Goal: Task Accomplishment & Management: Manage account settings

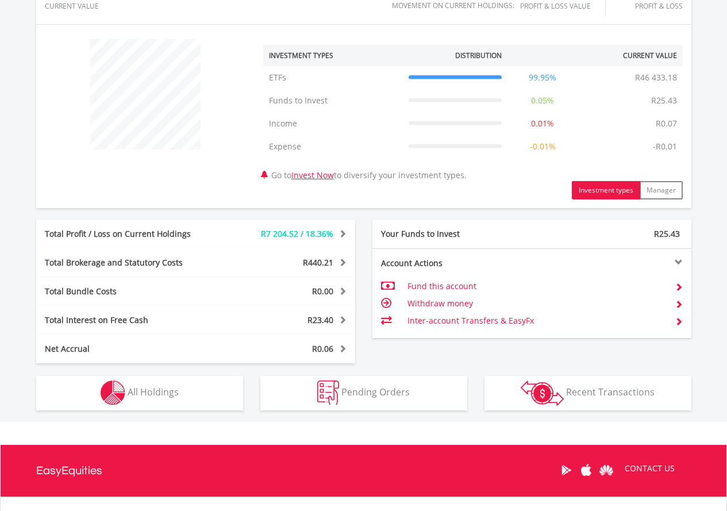
scroll to position [507, 0]
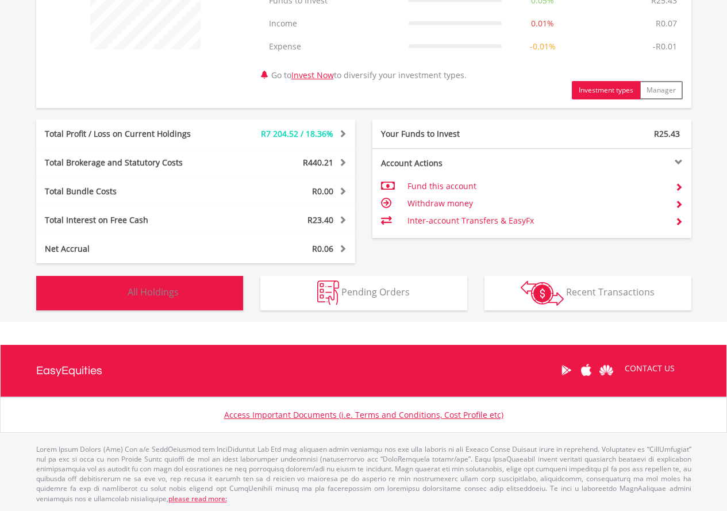
click at [166, 296] on span "All Holdings" at bounding box center [153, 292] width 51 height 13
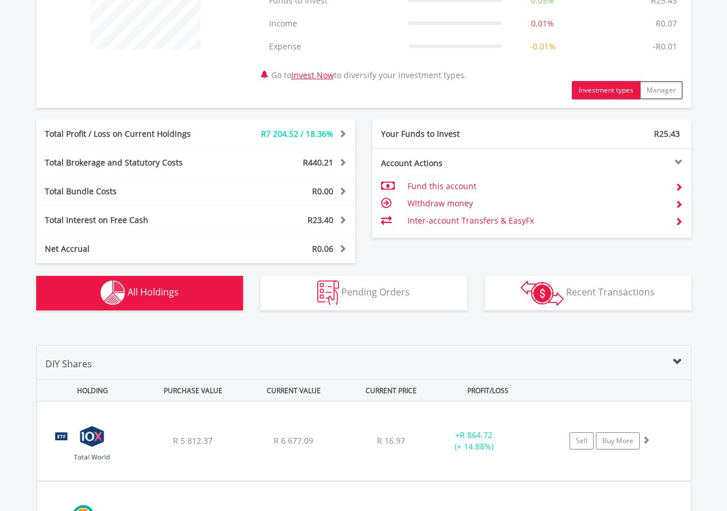
scroll to position [852, 0]
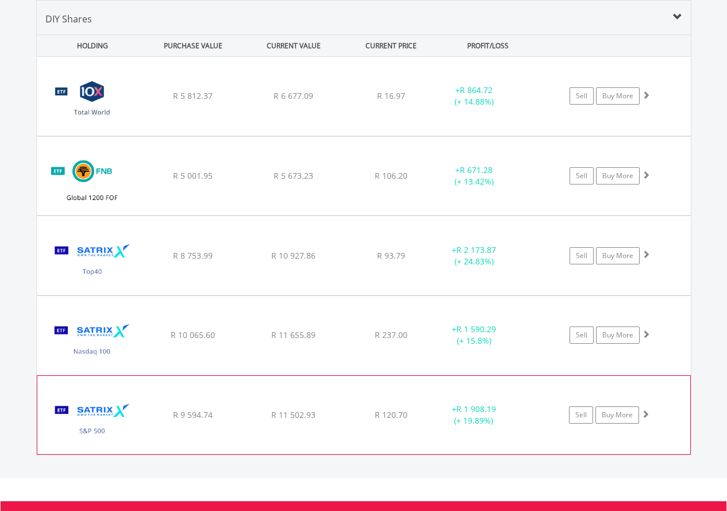
click at [138, 394] on img at bounding box center [92, 420] width 99 height 61
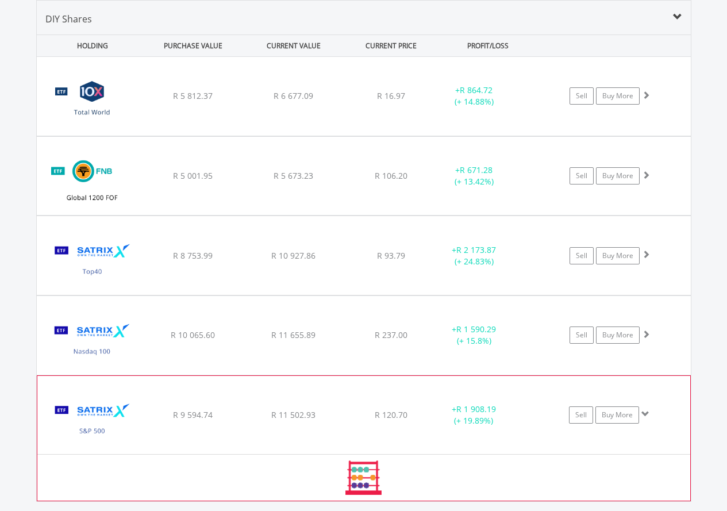
click at [138, 394] on img at bounding box center [92, 420] width 99 height 61
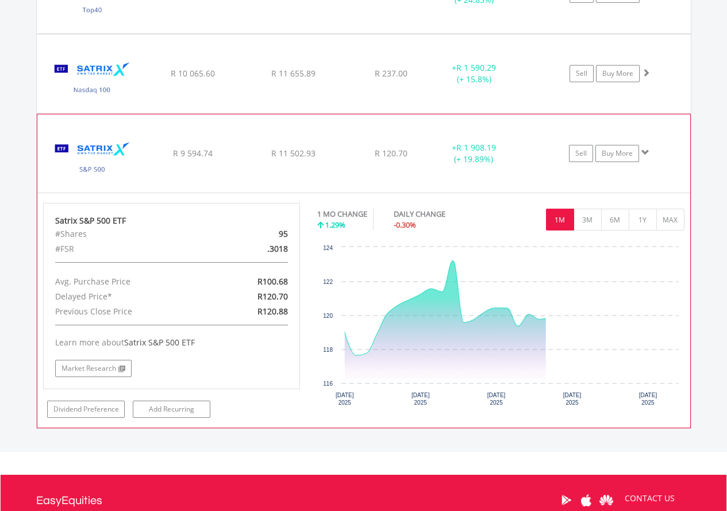
scroll to position [1197, 0]
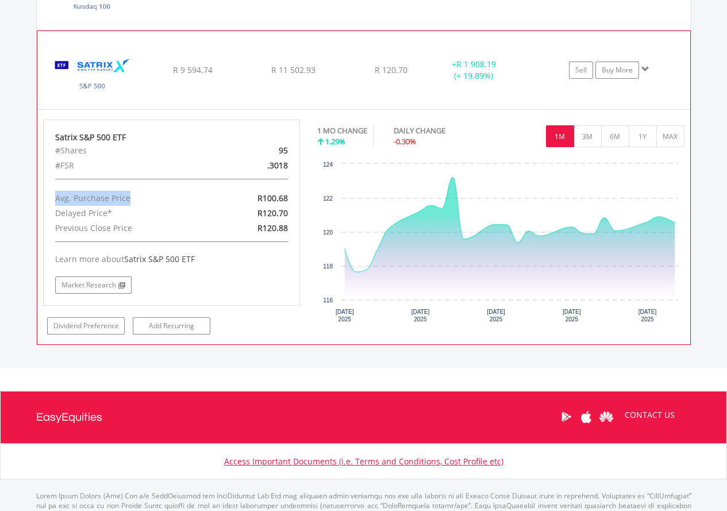
drag, startPoint x: 56, startPoint y: 198, endPoint x: 138, endPoint y: 194, distance: 82.8
click at [138, 194] on div "Avg. Purchase Price" at bounding box center [130, 198] width 167 height 15
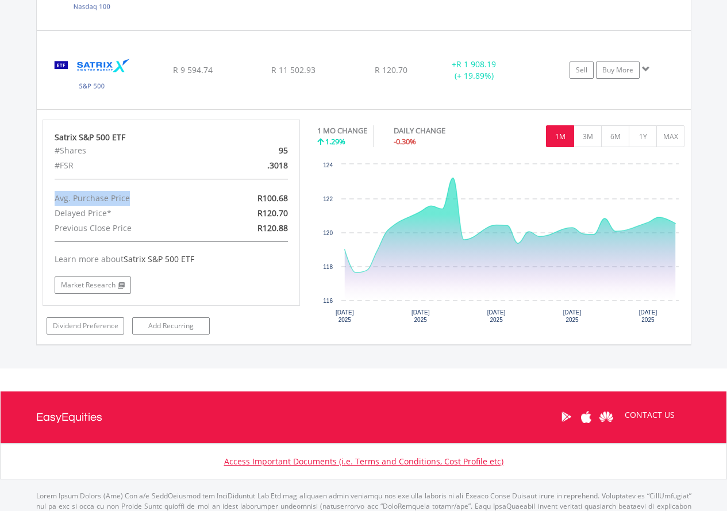
copy div "Avg. Purchase Price"
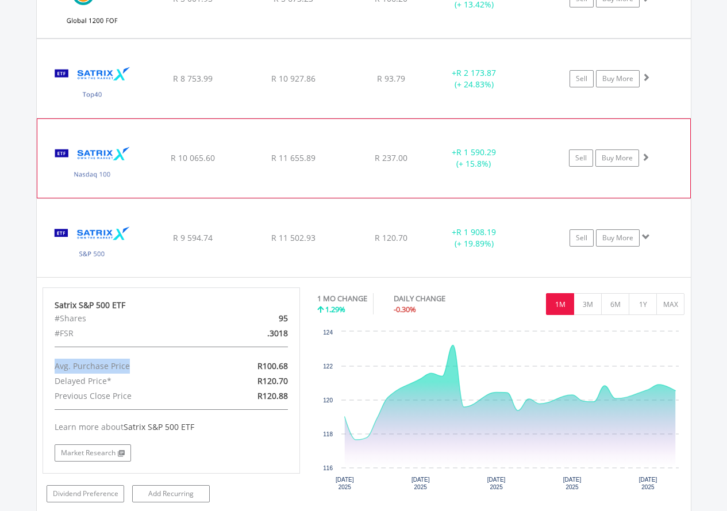
scroll to position [1139, 0]
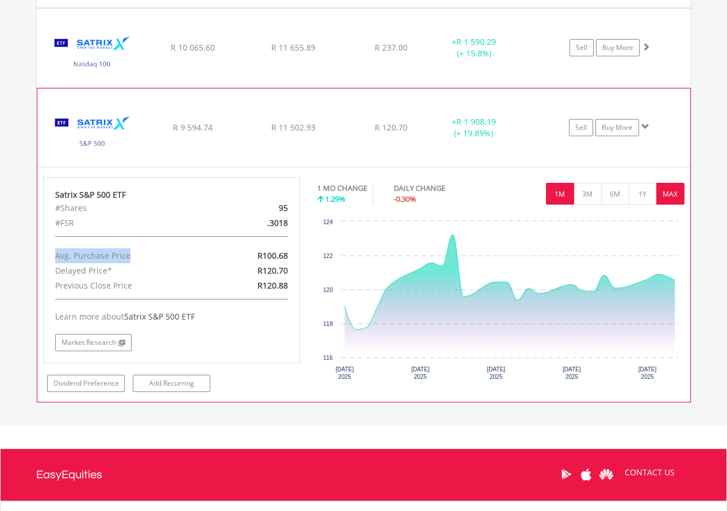
click at [672, 192] on button "MAX" at bounding box center [670, 194] width 28 height 22
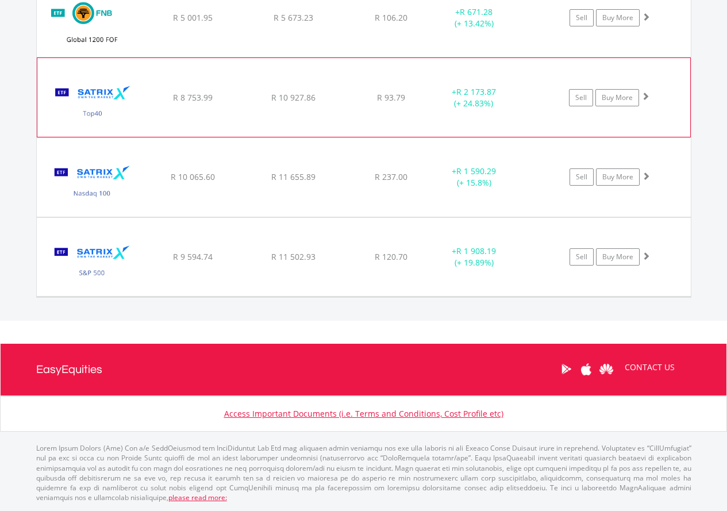
scroll to position [1008, 0]
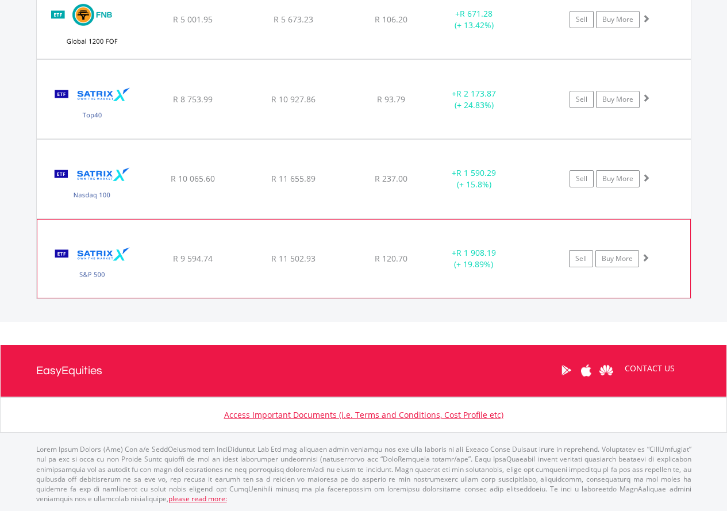
click at [645, 258] on span at bounding box center [645, 257] width 8 height 8
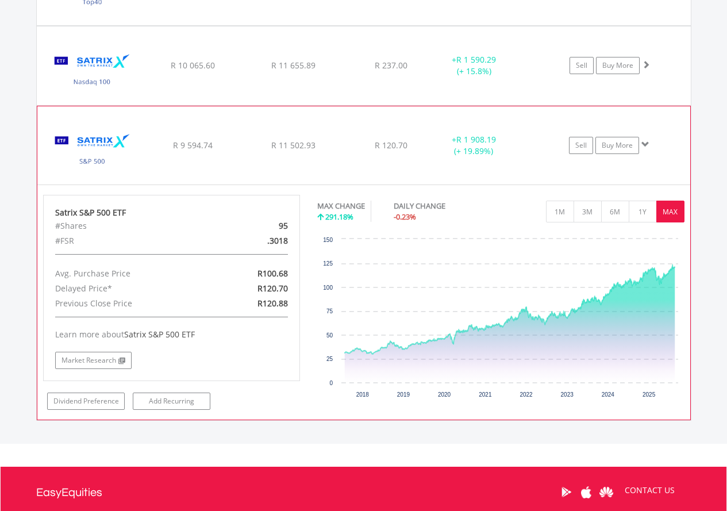
scroll to position [1139, 0]
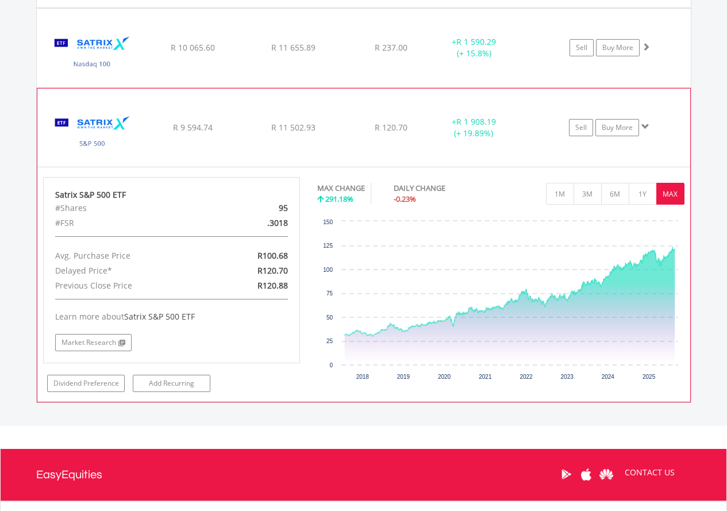
click at [644, 126] on span at bounding box center [645, 126] width 8 height 8
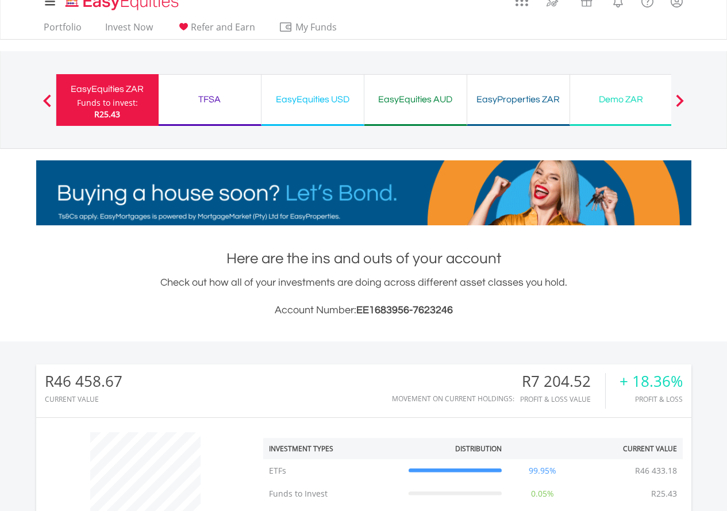
scroll to position [0, 0]
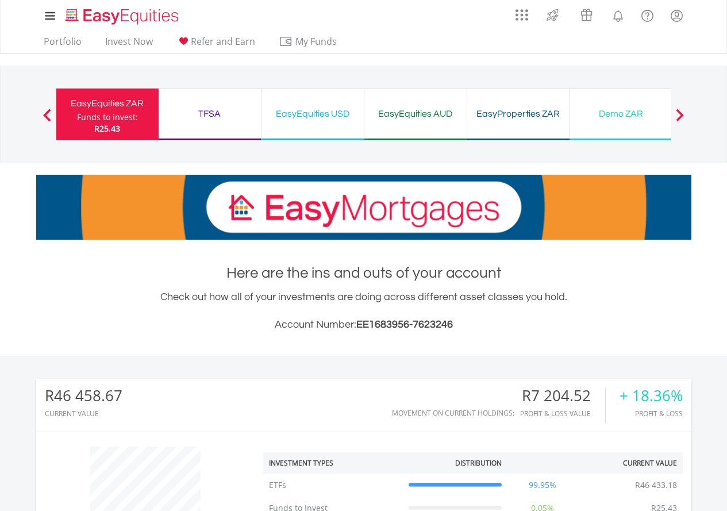
click at [223, 118] on div "TFSA" at bounding box center [209, 114] width 88 height 16
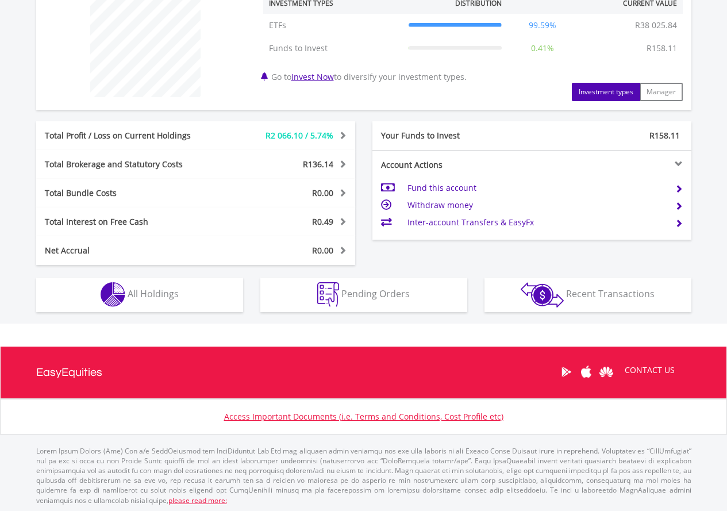
scroll to position [461, 0]
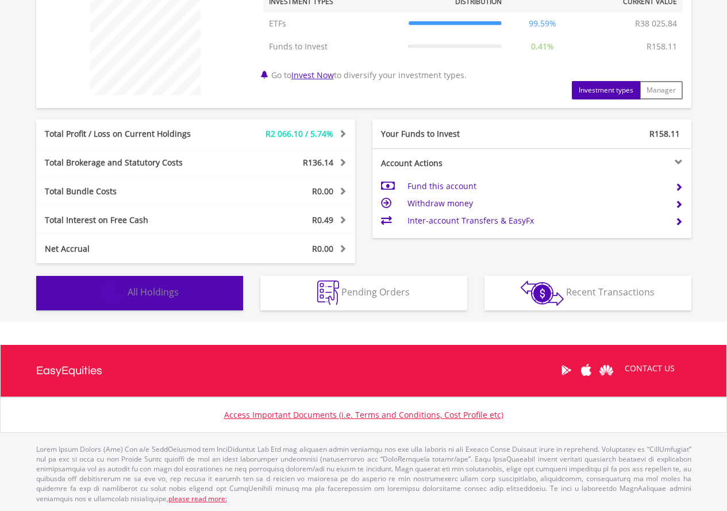
click at [152, 288] on span "All Holdings" at bounding box center [153, 292] width 51 height 13
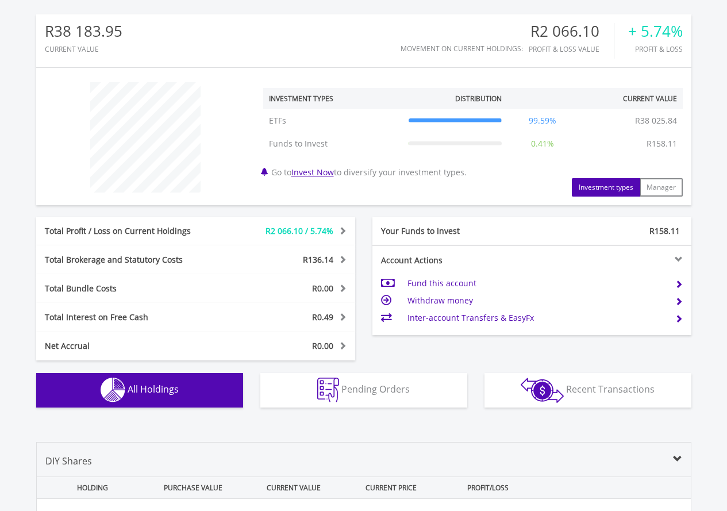
scroll to position [77, 0]
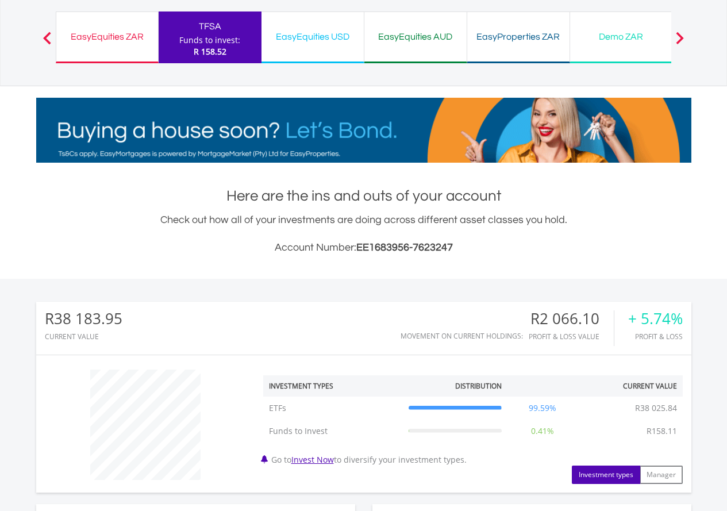
click at [341, 41] on div "EasyEquities USD" at bounding box center [312, 37] width 88 height 16
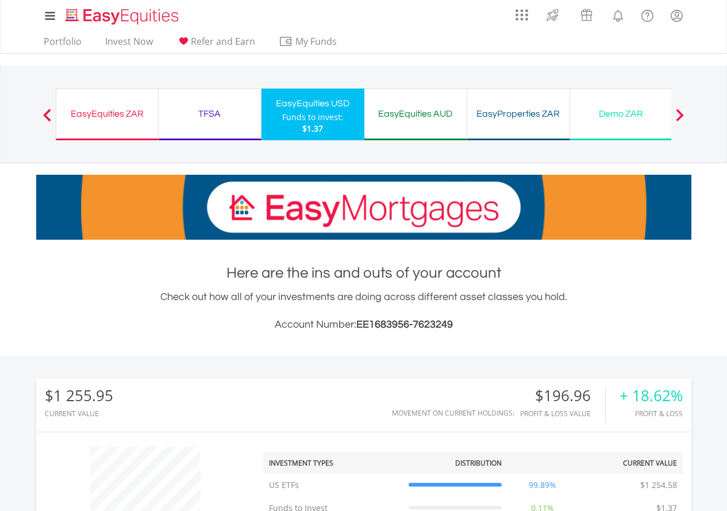
click at [517, 121] on div "EasyProperties ZAR" at bounding box center [518, 114] width 88 height 16
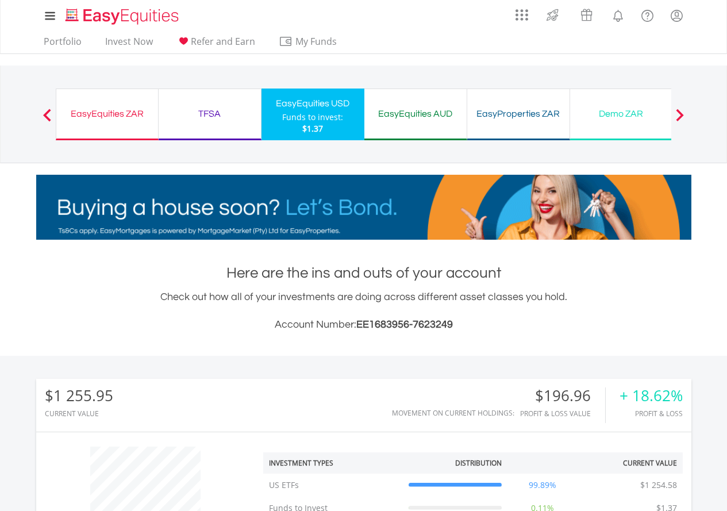
click at [53, 117] on button "Previous" at bounding box center [47, 119] width 23 height 11
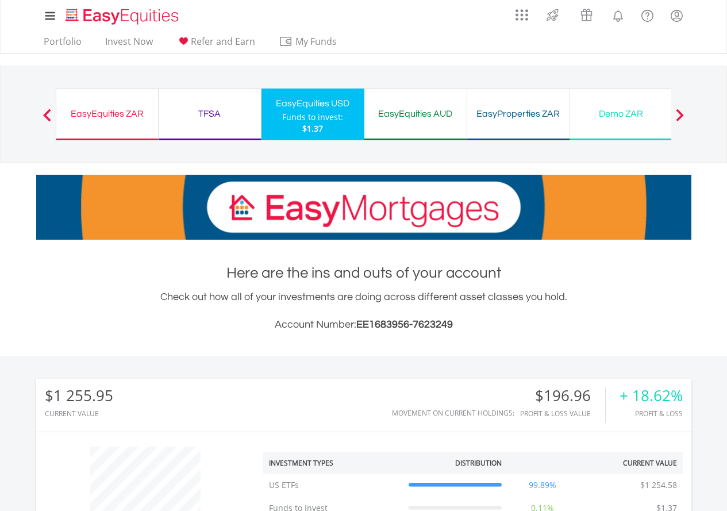
click at [133, 120] on div "EasyEquities ZAR" at bounding box center [107, 114] width 88 height 16
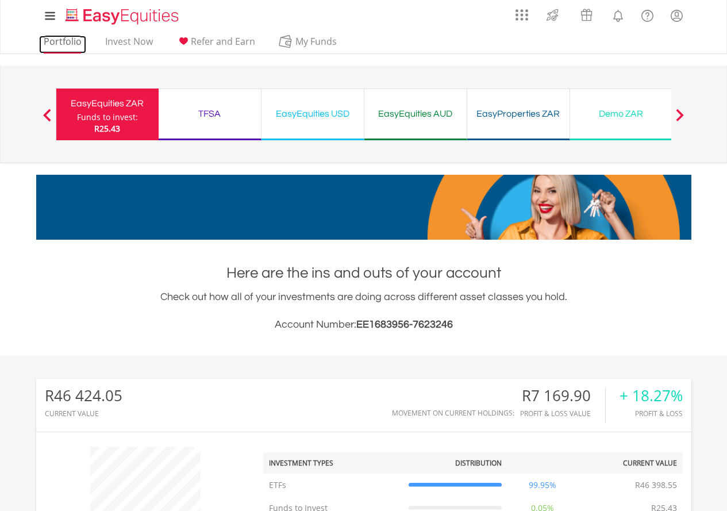
click at [63, 40] on link "Portfolio" at bounding box center [62, 45] width 47 height 18
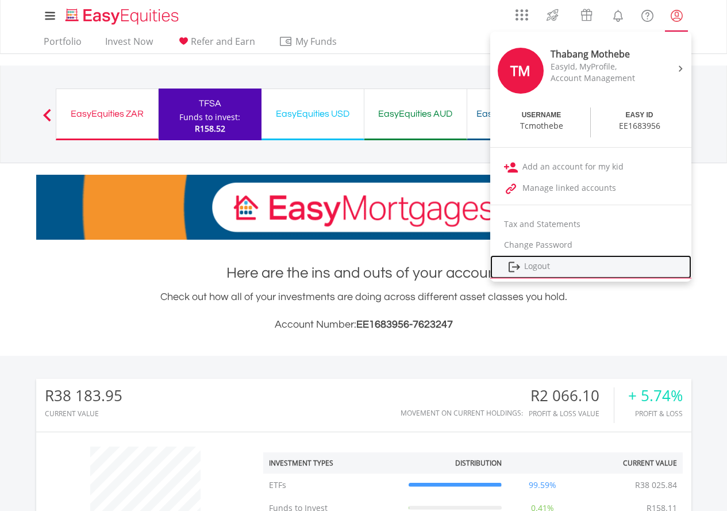
click at [545, 263] on link "Logout" at bounding box center [590, 267] width 201 height 24
